Goal: Check status: Check status

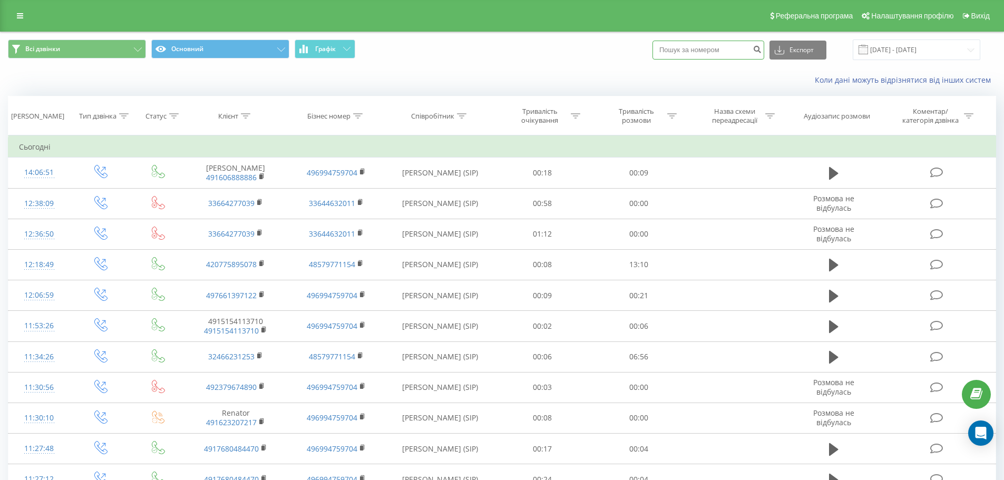
click at [725, 53] on input at bounding box center [709, 50] width 112 height 19
paste input "[PHONE_NUMBER]"
type input "[PHONE_NUMBER]"
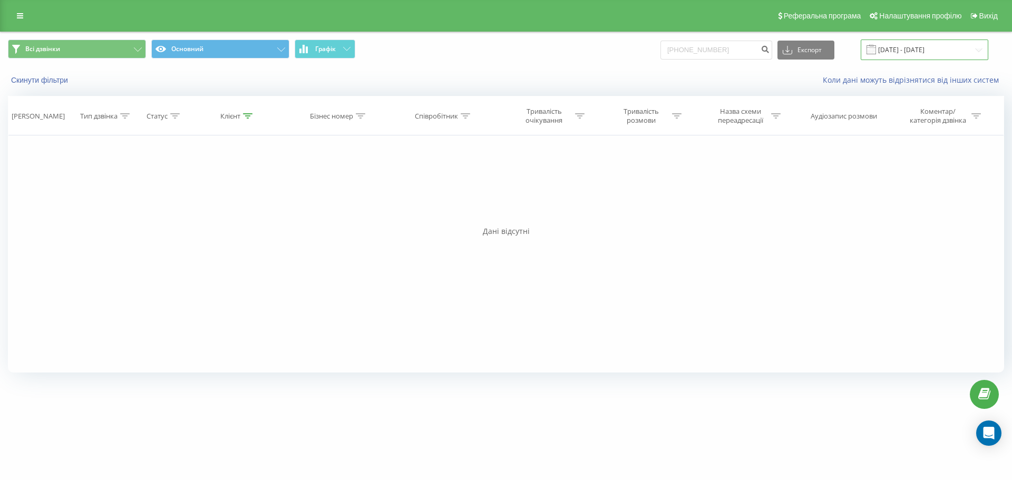
click at [909, 50] on input "21.05.2025 - 21.08.2025" at bounding box center [925, 50] width 128 height 21
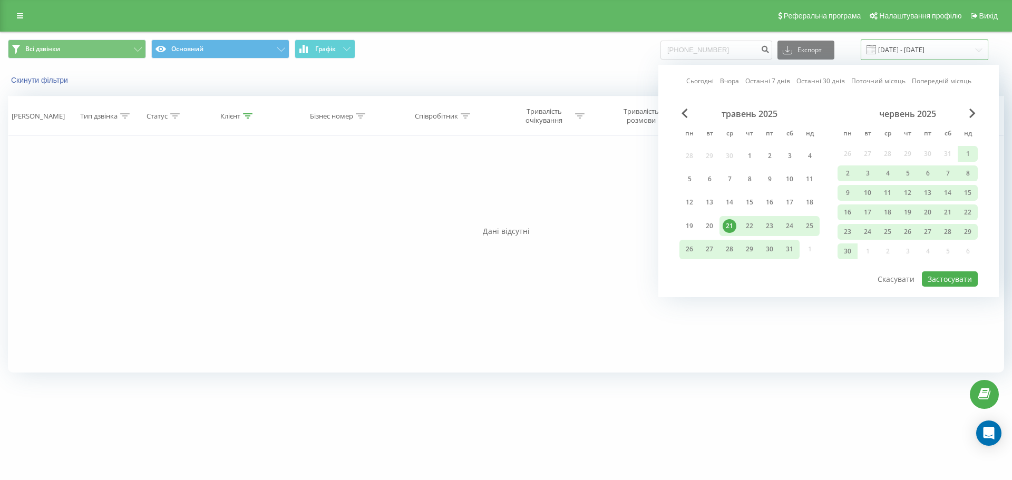
click at [940, 46] on input "21.05.2025 - 21.08.2025" at bounding box center [925, 50] width 128 height 21
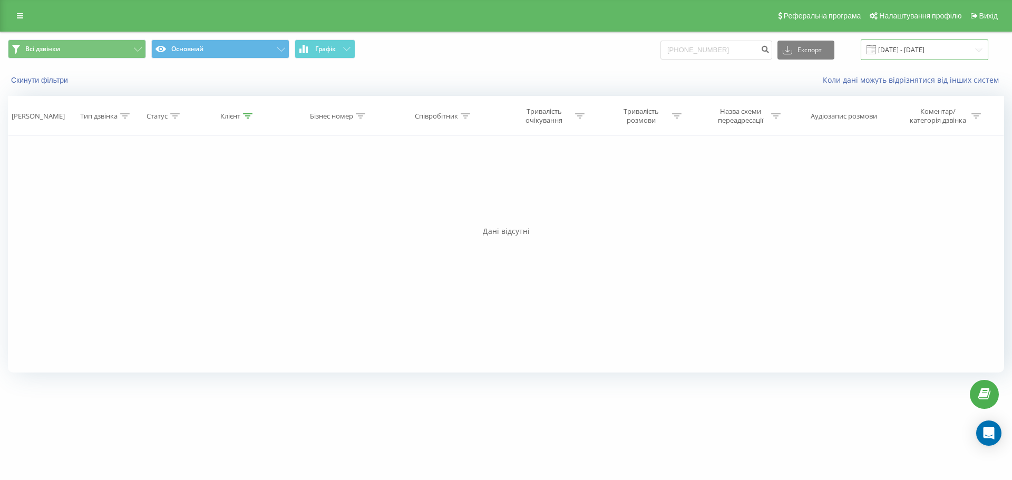
click at [900, 46] on input "21.05.2025 - 21.08.2025" at bounding box center [925, 50] width 128 height 21
click at [894, 47] on input "21.05.2025 - 21.08.2025" at bounding box center [925, 50] width 128 height 21
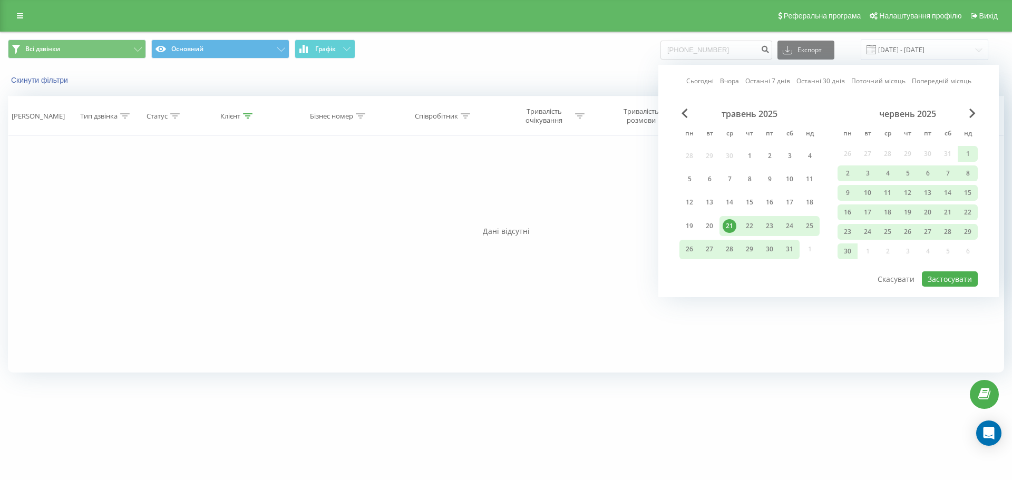
click at [976, 117] on div "червень 2025" at bounding box center [908, 114] width 140 height 11
click at [972, 113] on span "Next Month" at bounding box center [973, 113] width 6 height 9
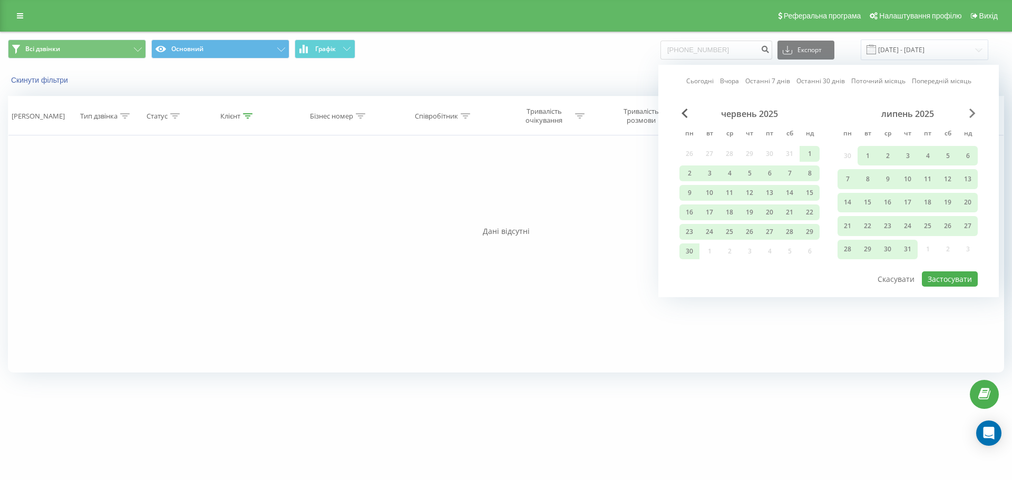
click at [972, 113] on span "Next Month" at bounding box center [973, 113] width 6 height 9
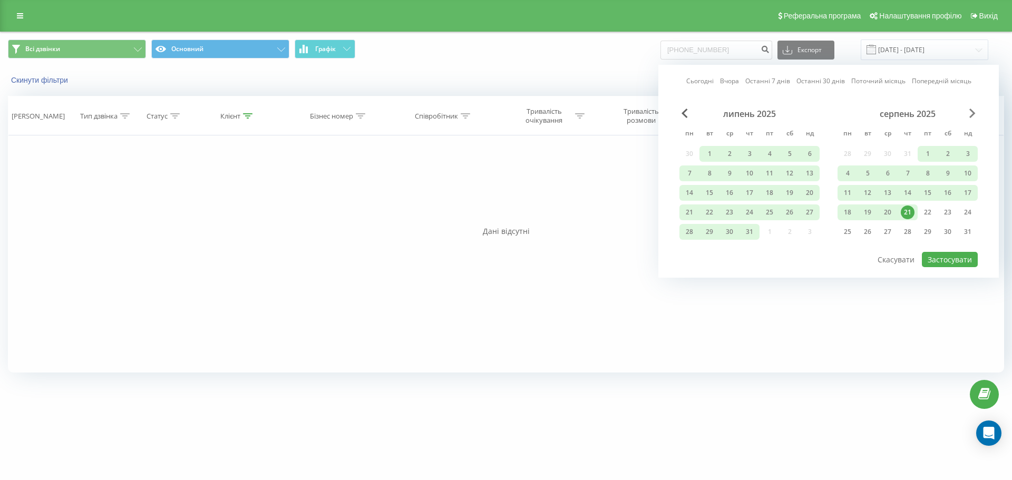
click at [972, 113] on span "Next Month" at bounding box center [973, 113] width 6 height 9
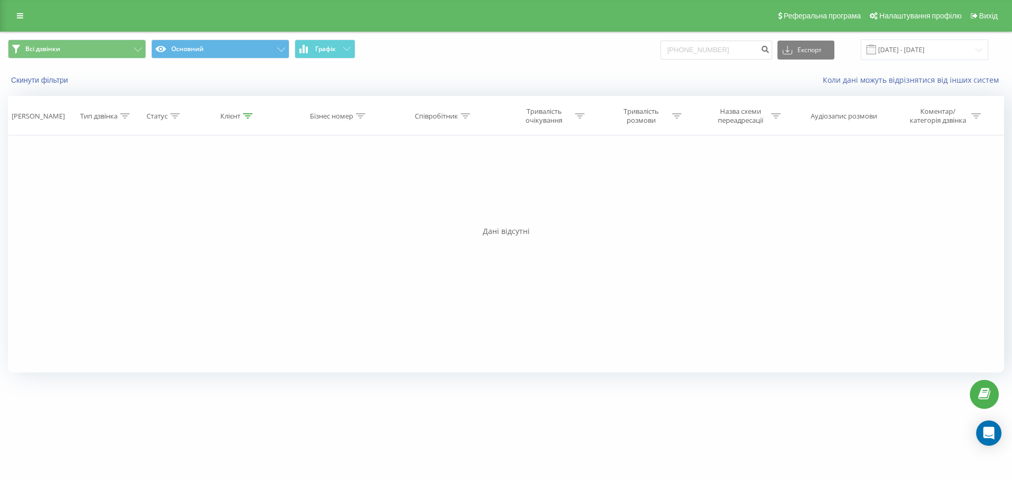
drag, startPoint x: 506, startPoint y: 266, endPoint x: 374, endPoint y: 188, distance: 153.2
click at [499, 241] on div "Фільтрувати за умовою Дорівнює Введіть значення Скасувати OK Фільтрувати за умо…" at bounding box center [506, 253] width 996 height 237
